Goal: Information Seeking & Learning: Learn about a topic

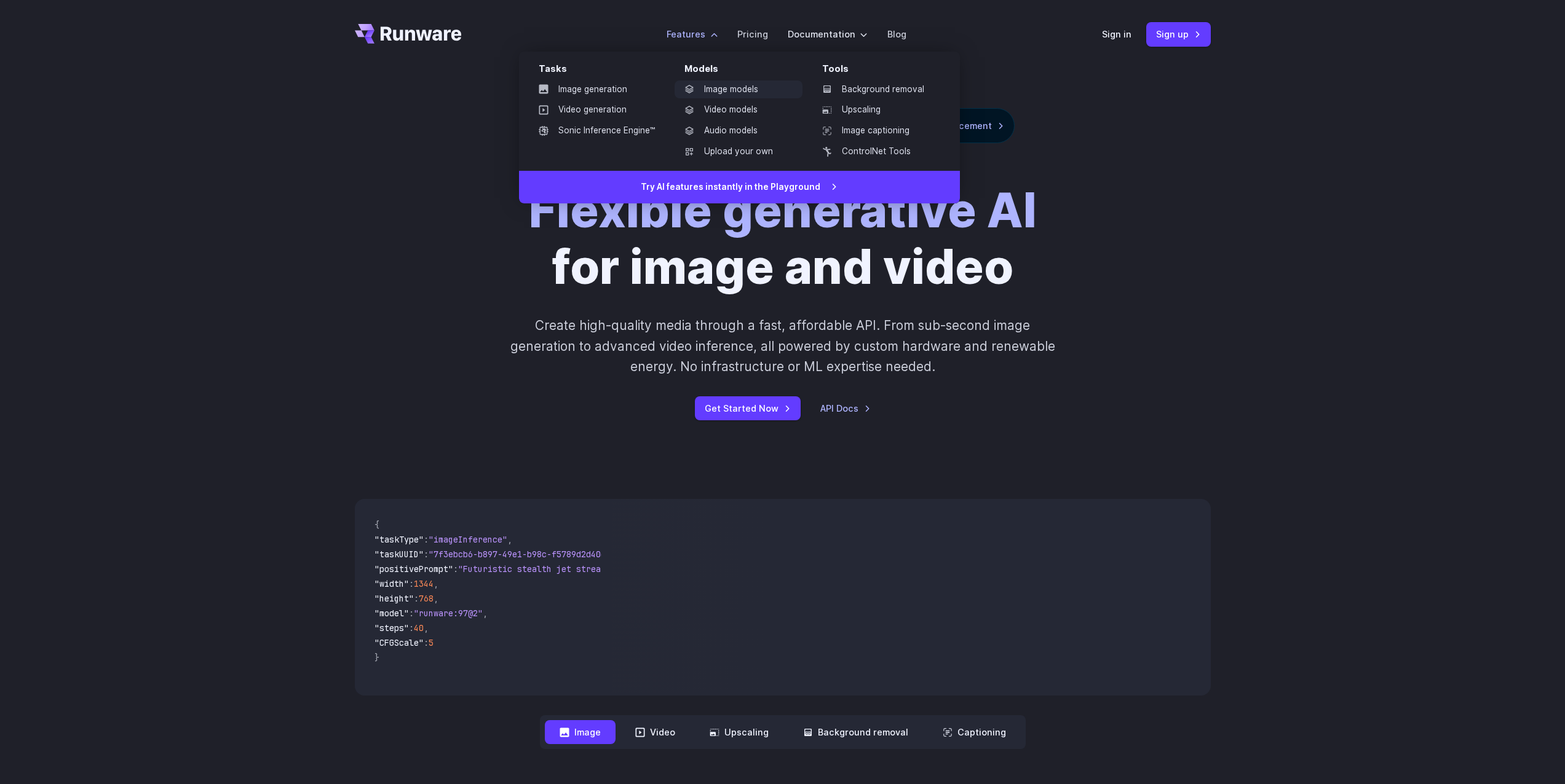
click at [750, 95] on link "Image models" at bounding box center [738, 90] width 128 height 19
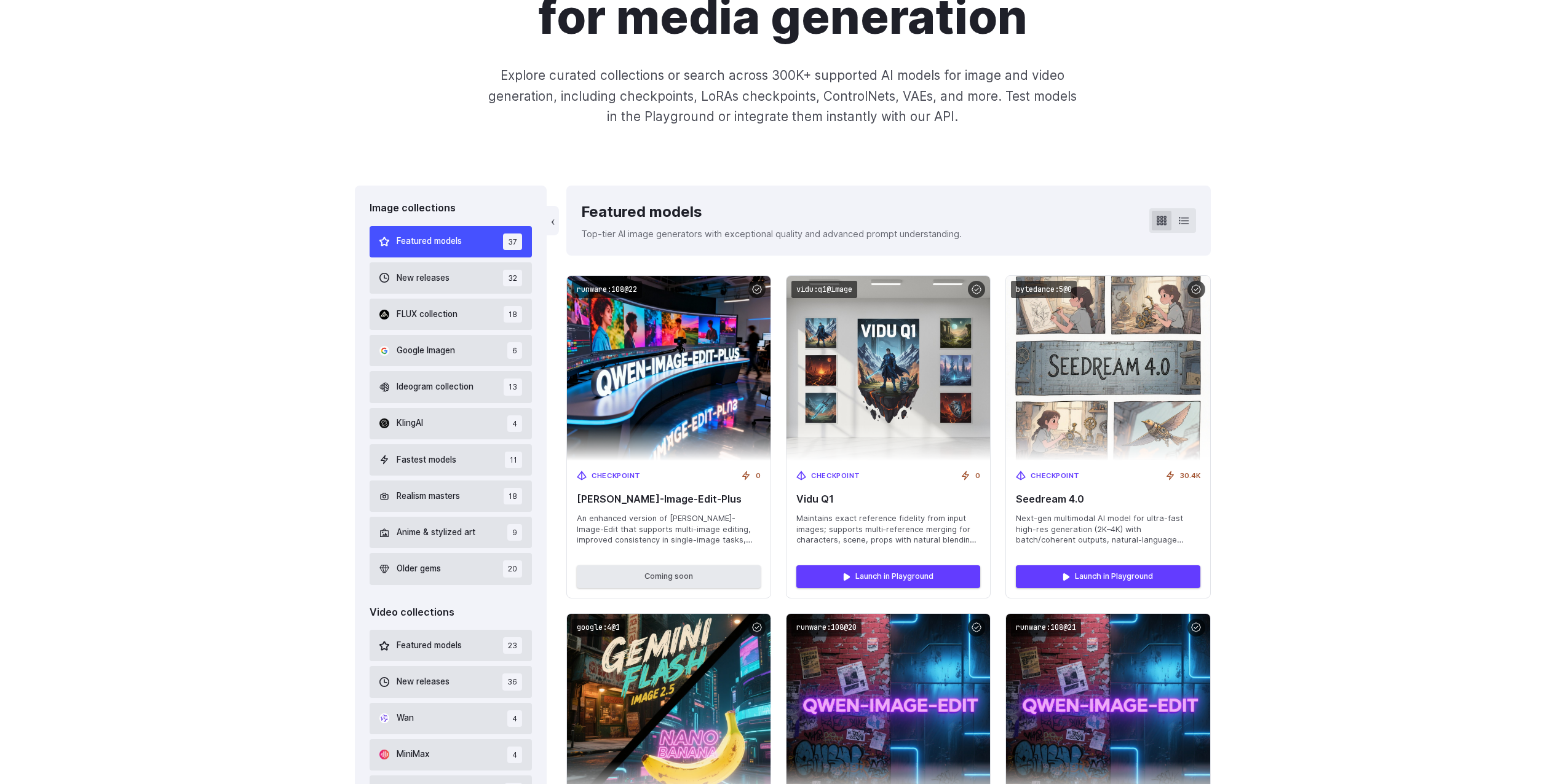
scroll to position [369, 0]
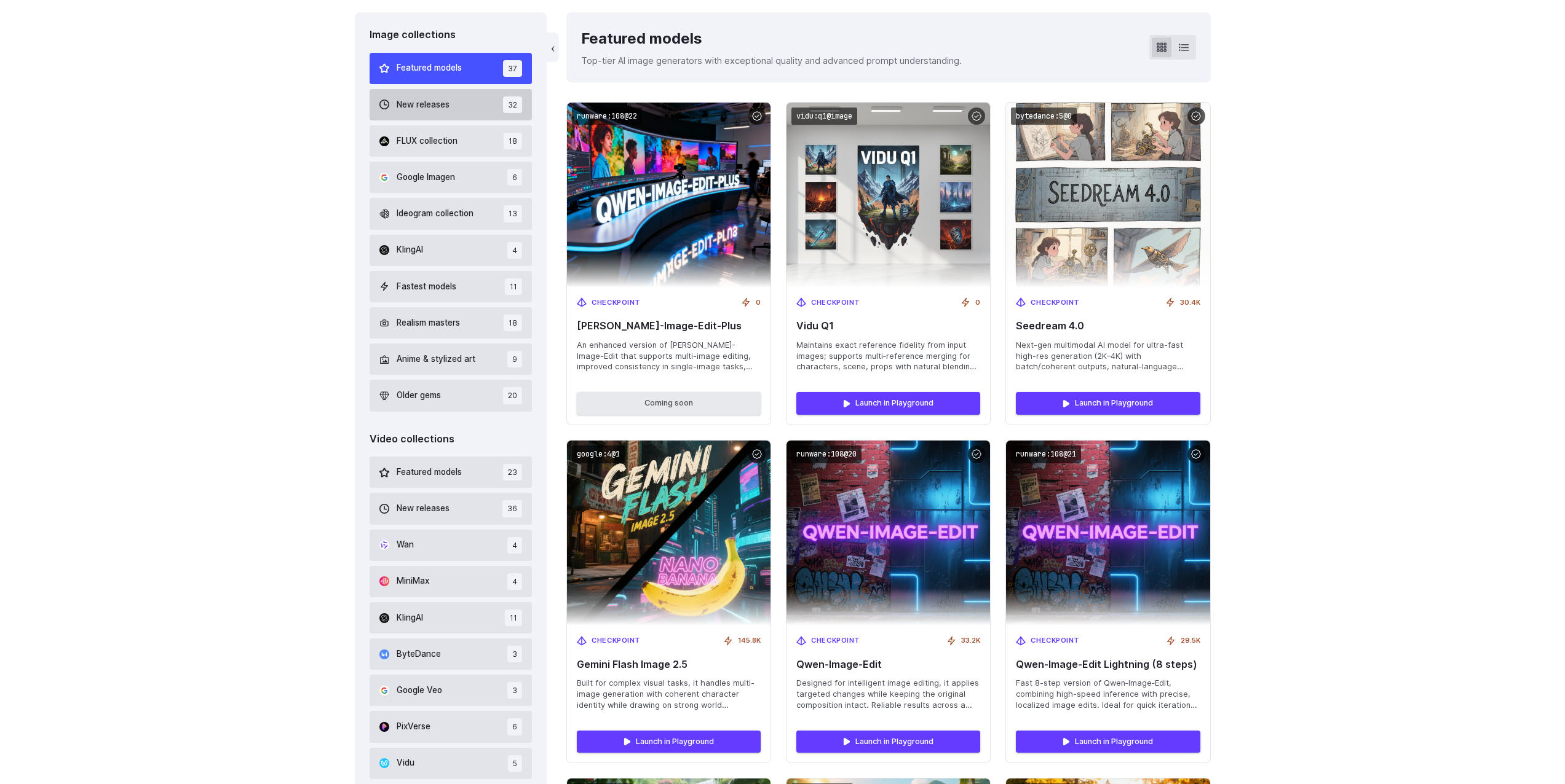
click at [453, 106] on button "New releases 32" at bounding box center [451, 104] width 163 height 31
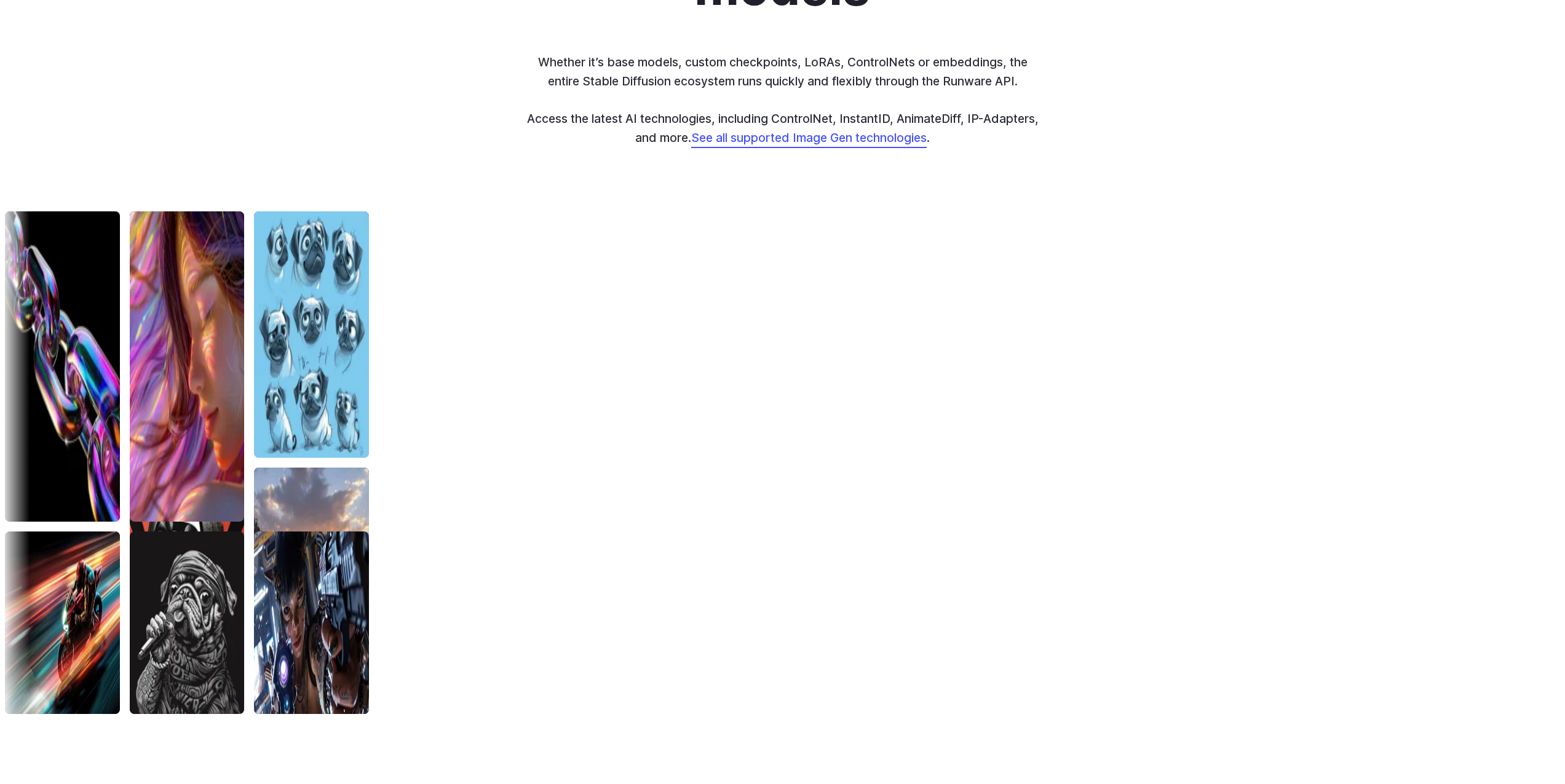
scroll to position [4880, 0]
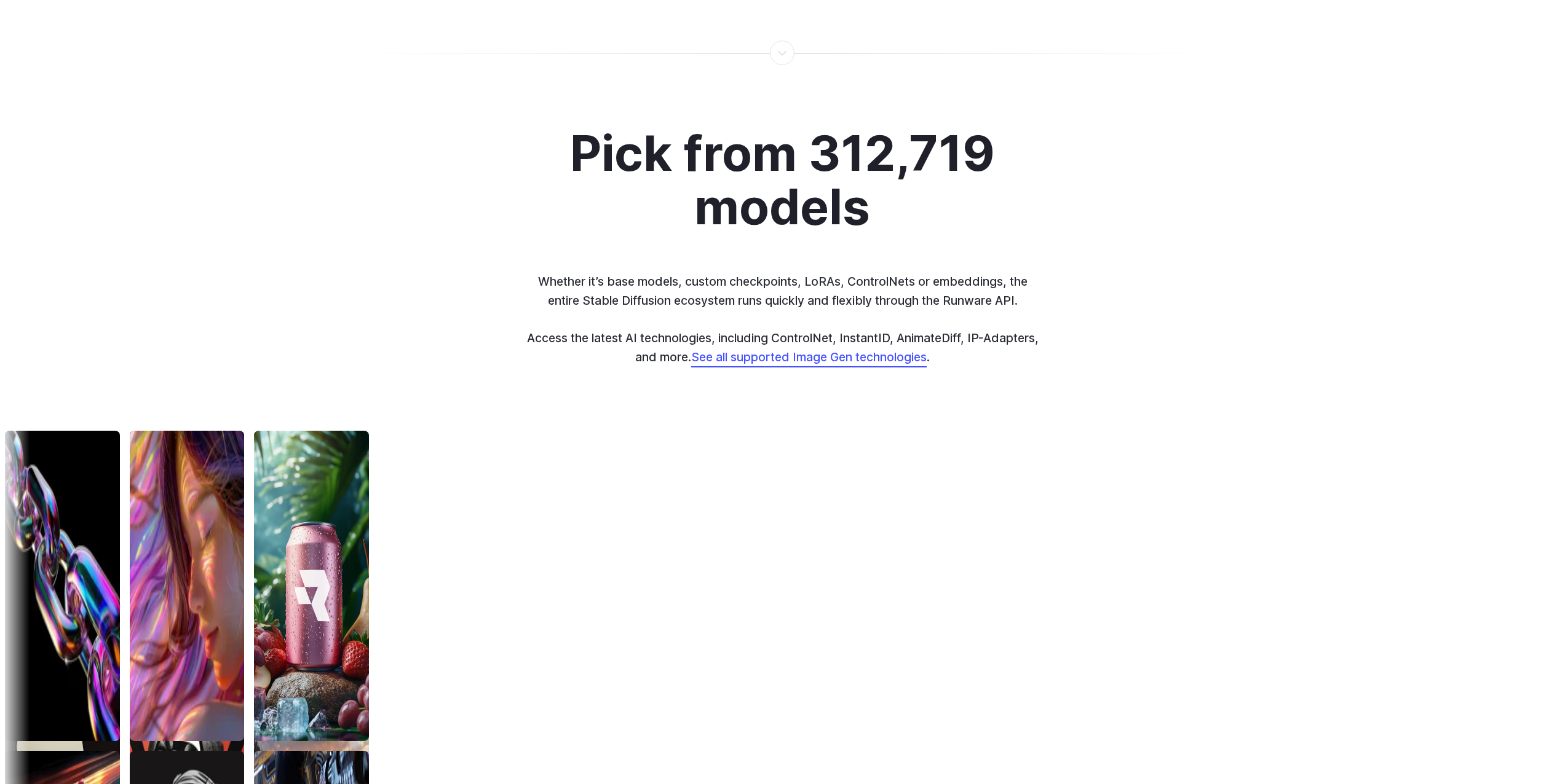
click at [774, 359] on link "See all supported Image Gen technologies" at bounding box center [809, 356] width 236 height 15
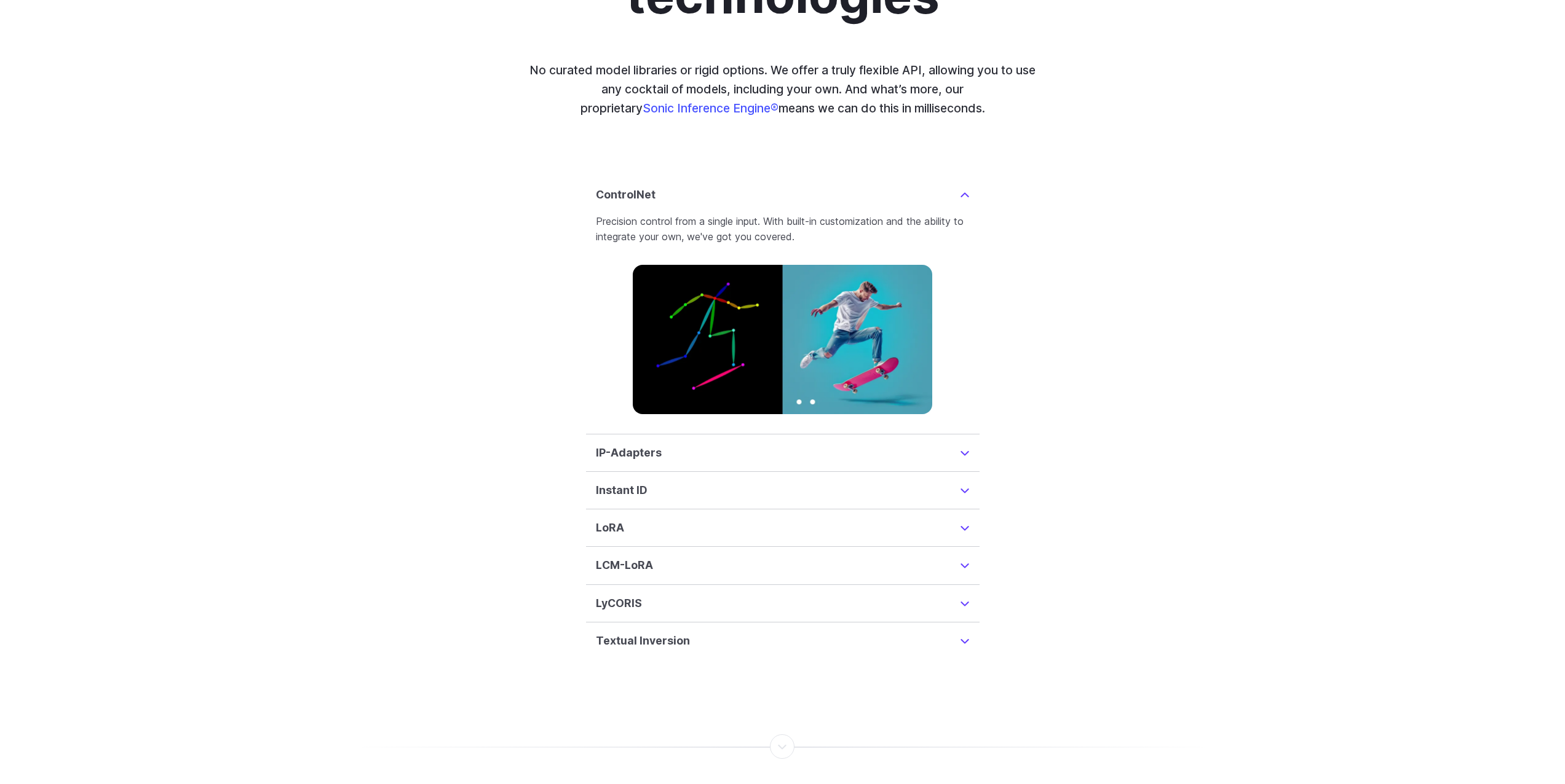
scroll to position [3023, 0]
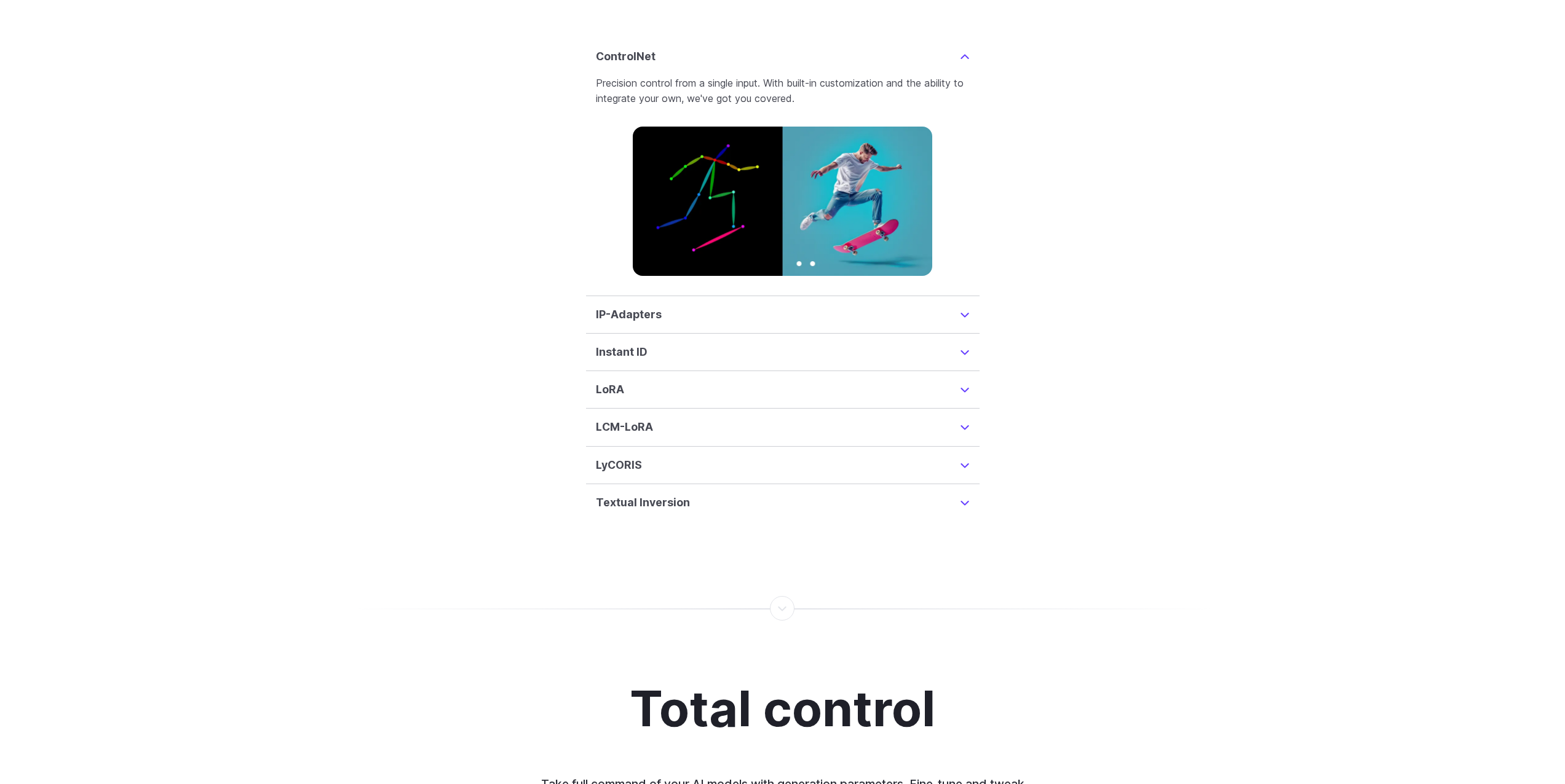
click at [683, 381] on summary "LoRA" at bounding box center [782, 389] width 374 height 17
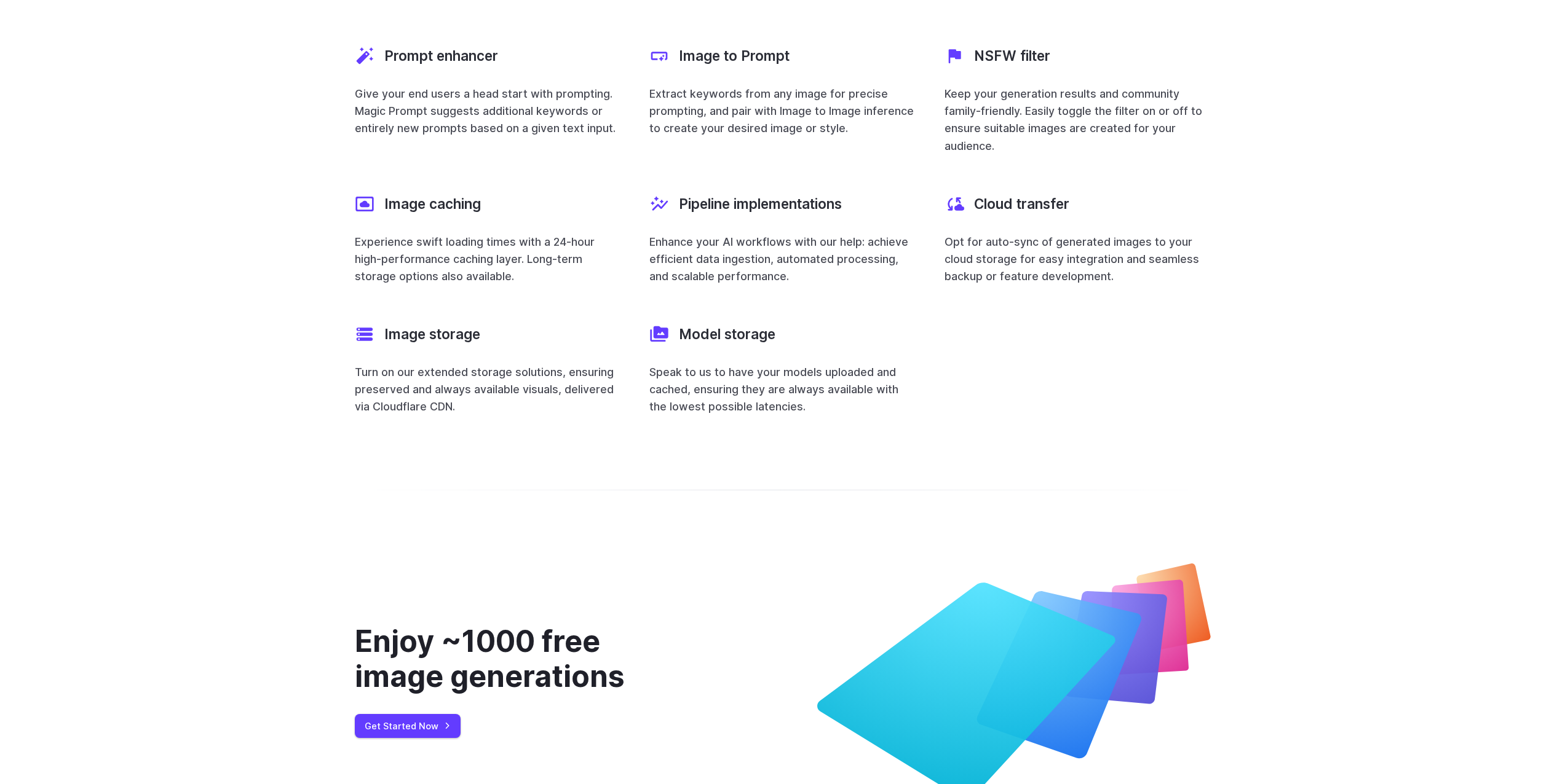
scroll to position [4841, 0]
